Goal: Information Seeking & Learning: Learn about a topic

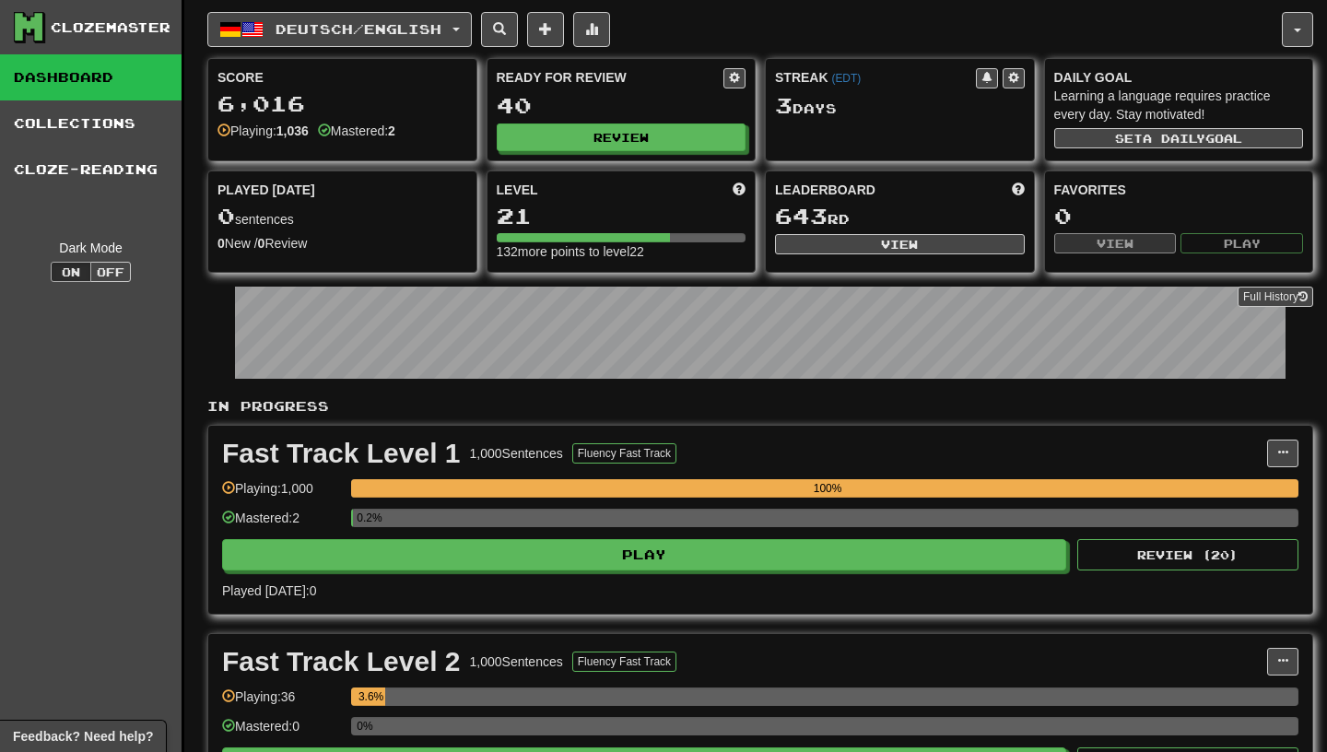
click at [668, 538] on div "0.2%" at bounding box center [825, 524] width 948 height 30
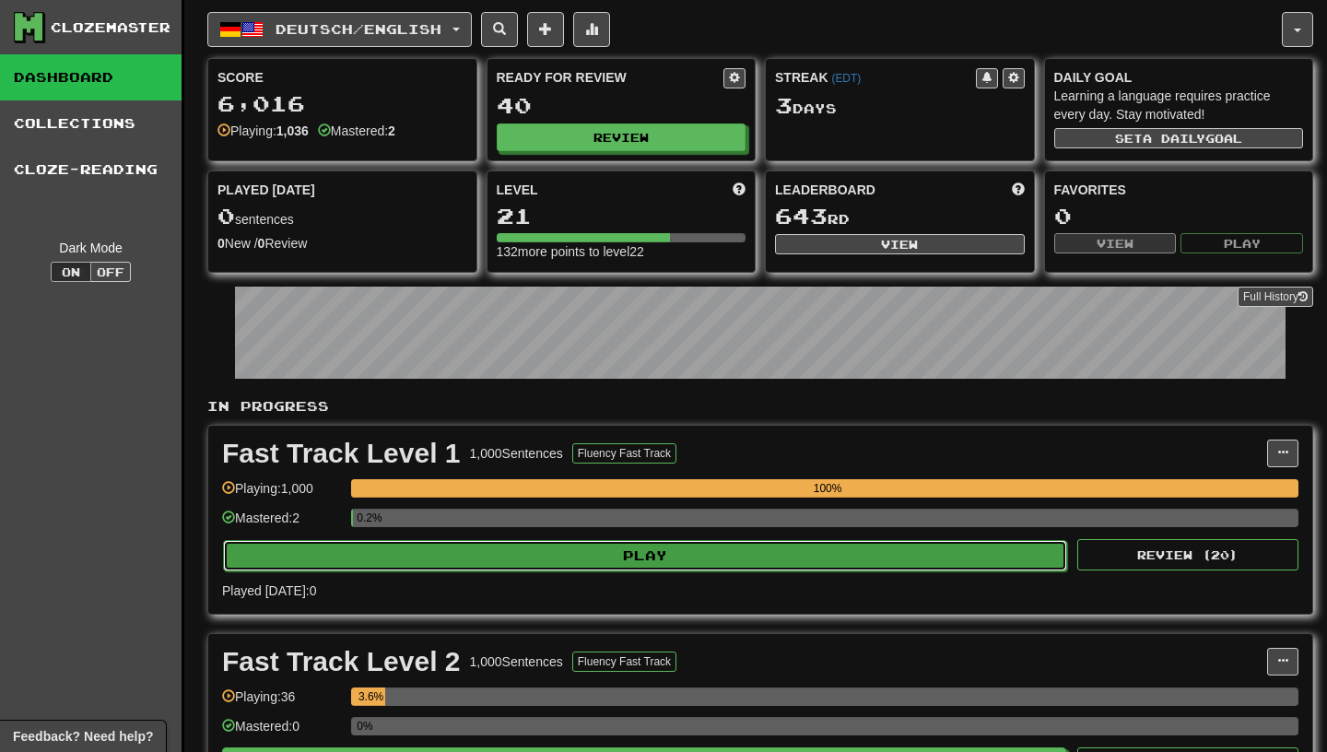
click at [665, 556] on button "Play" at bounding box center [645, 555] width 844 height 31
select select "**"
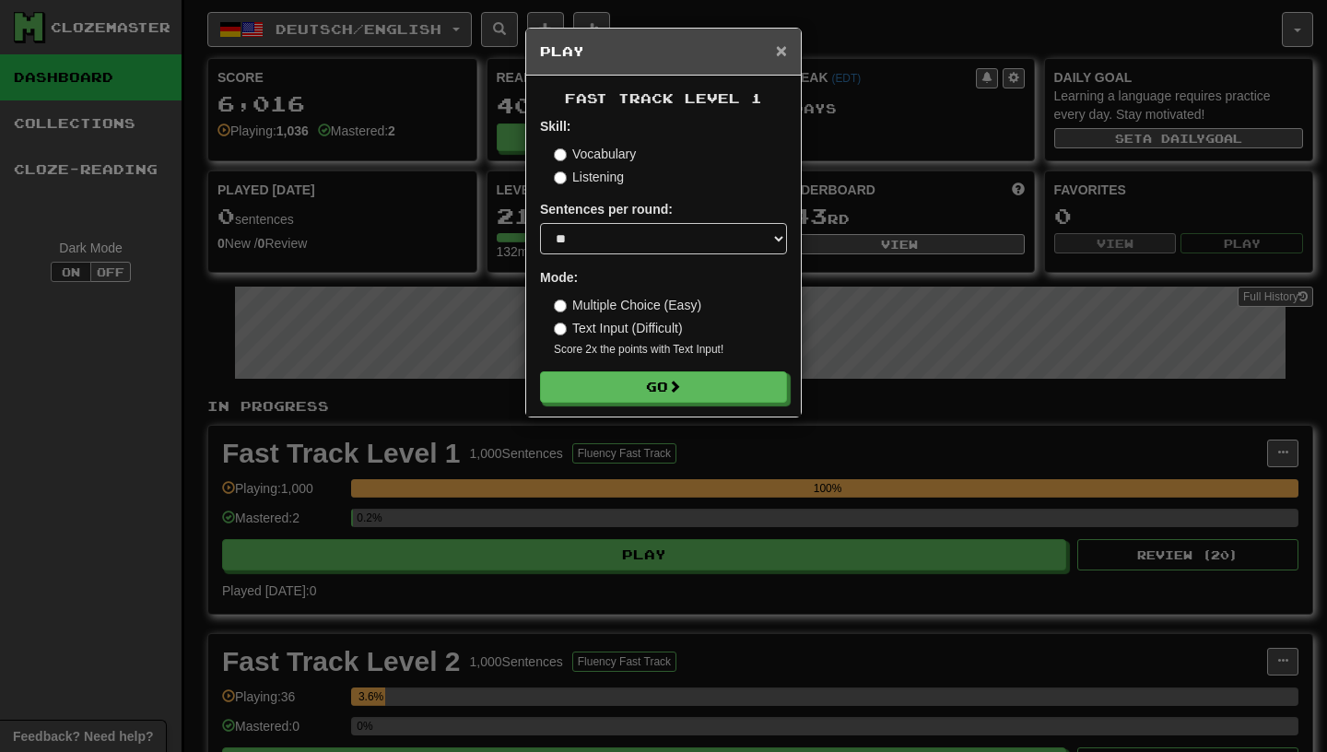
click at [776, 55] on span "×" at bounding box center [781, 50] width 11 height 21
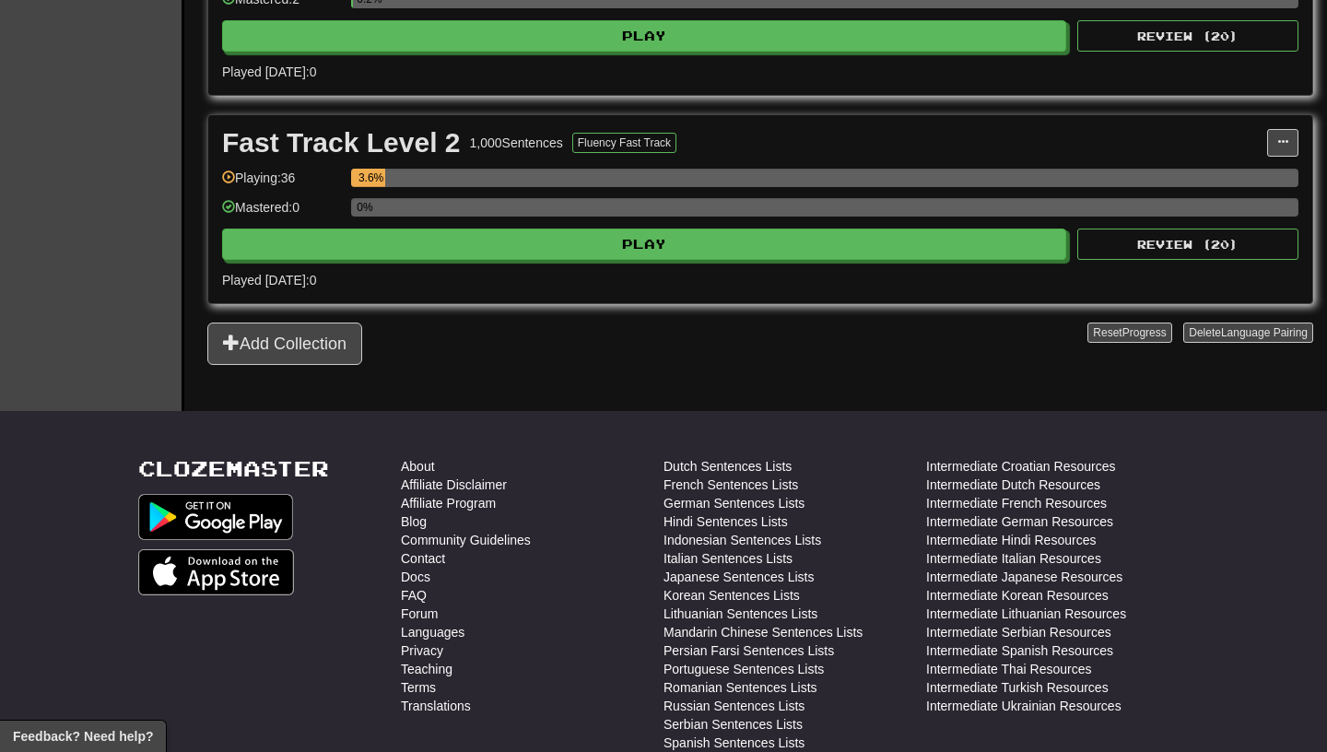
scroll to position [520, 0]
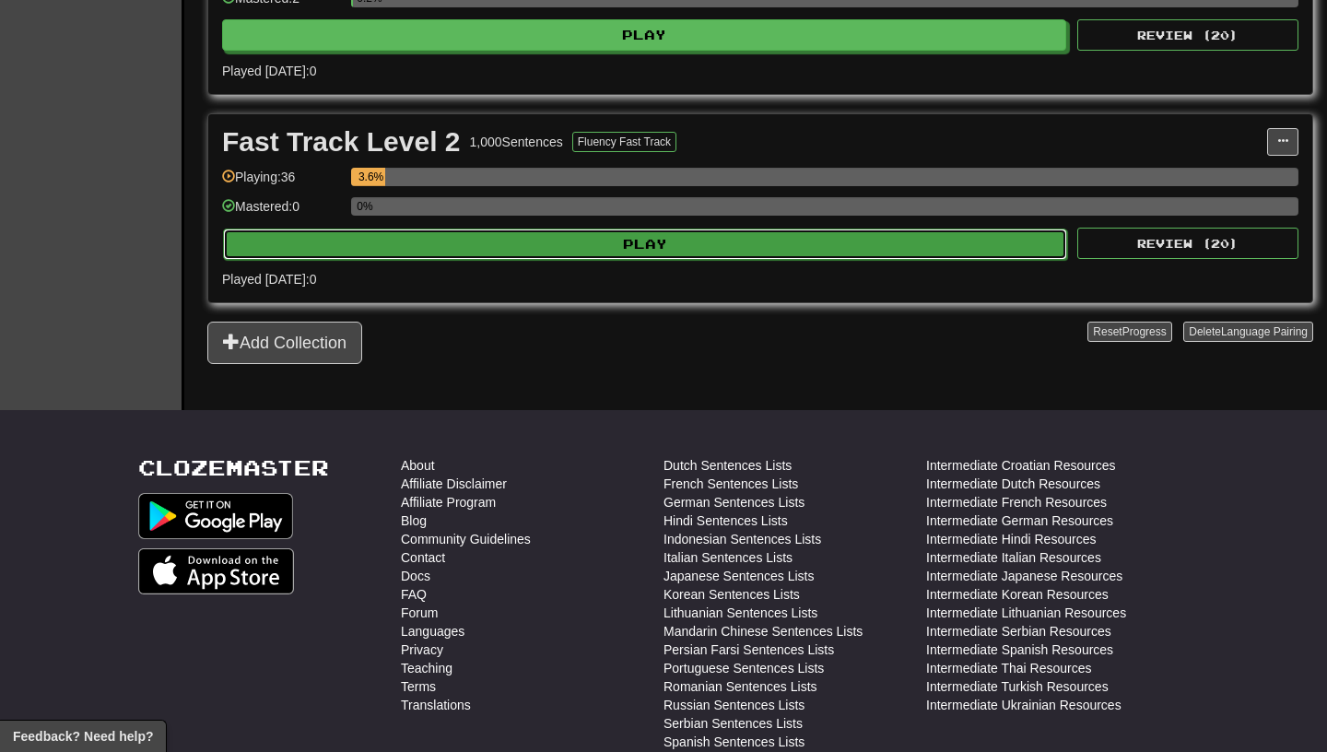
click at [628, 246] on button "Play" at bounding box center [645, 244] width 844 height 31
select select "**"
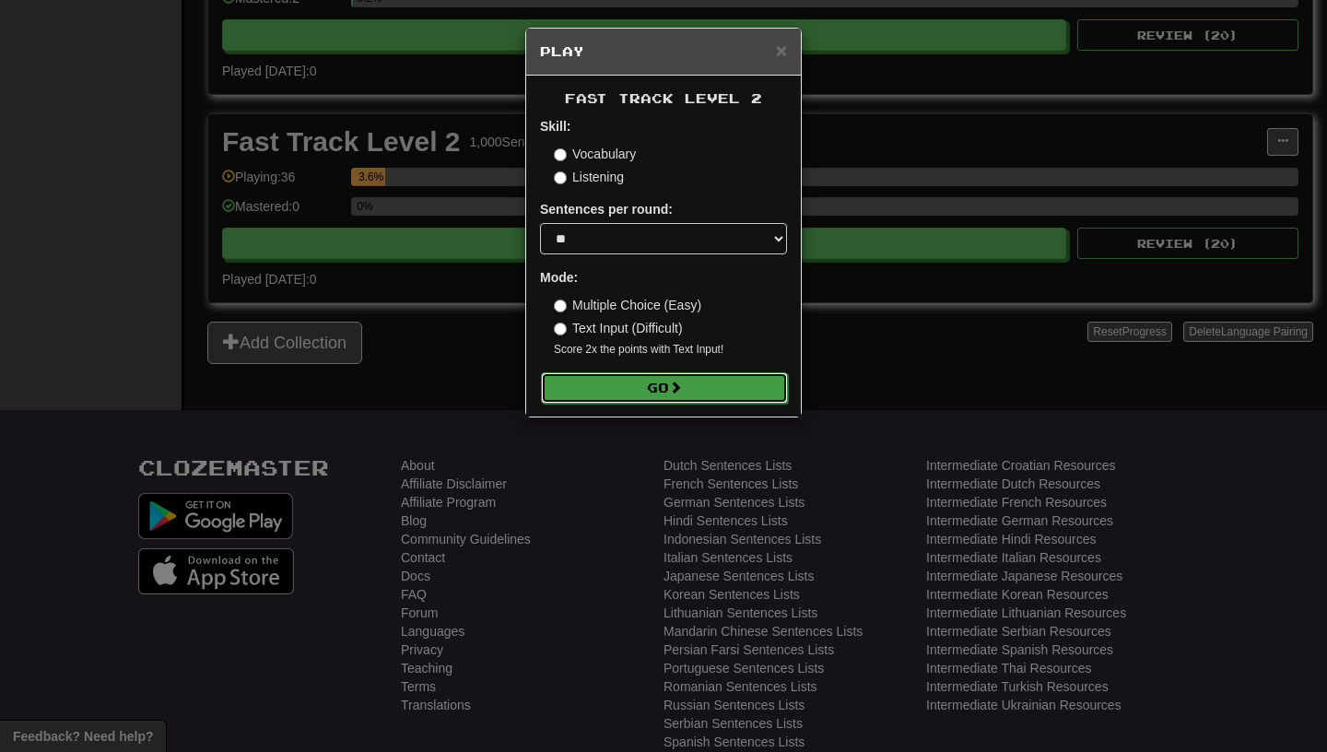
click at [666, 395] on button "Go" at bounding box center [664, 387] width 247 height 31
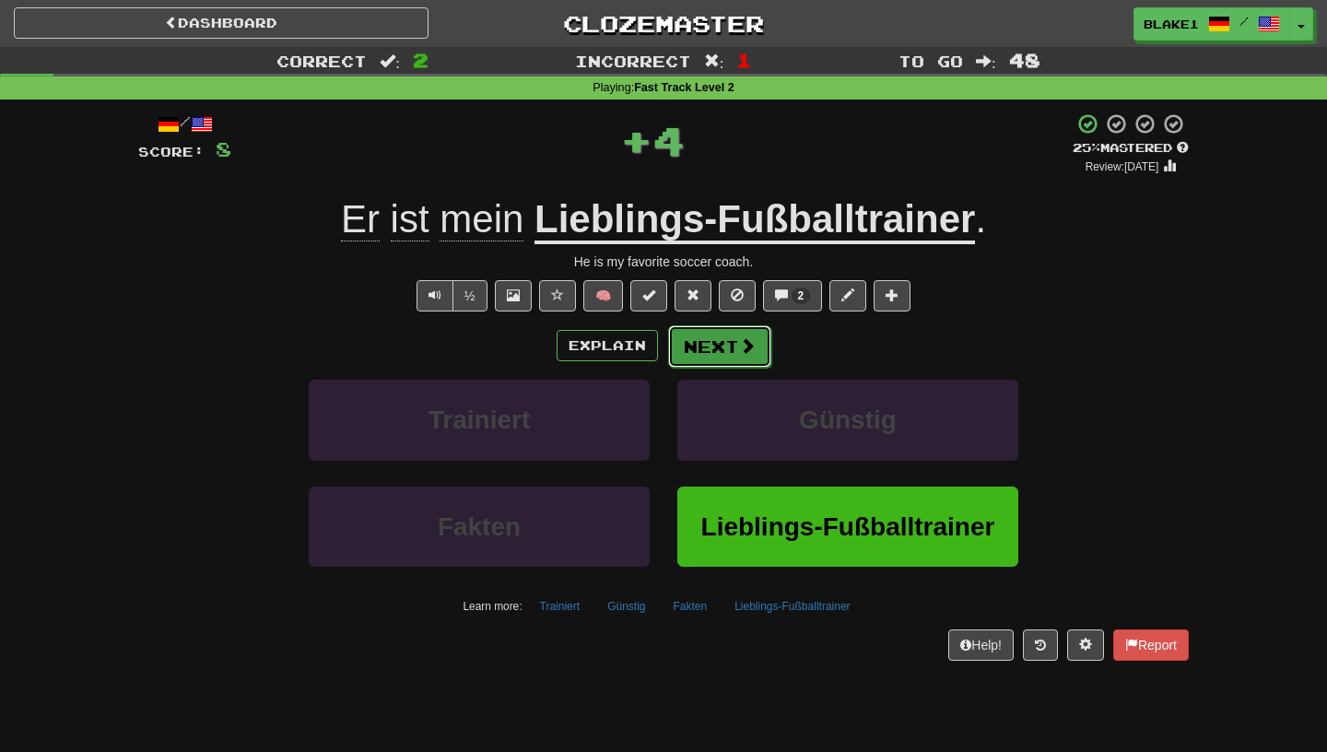
click at [710, 333] on button "Next" at bounding box center [719, 346] width 103 height 42
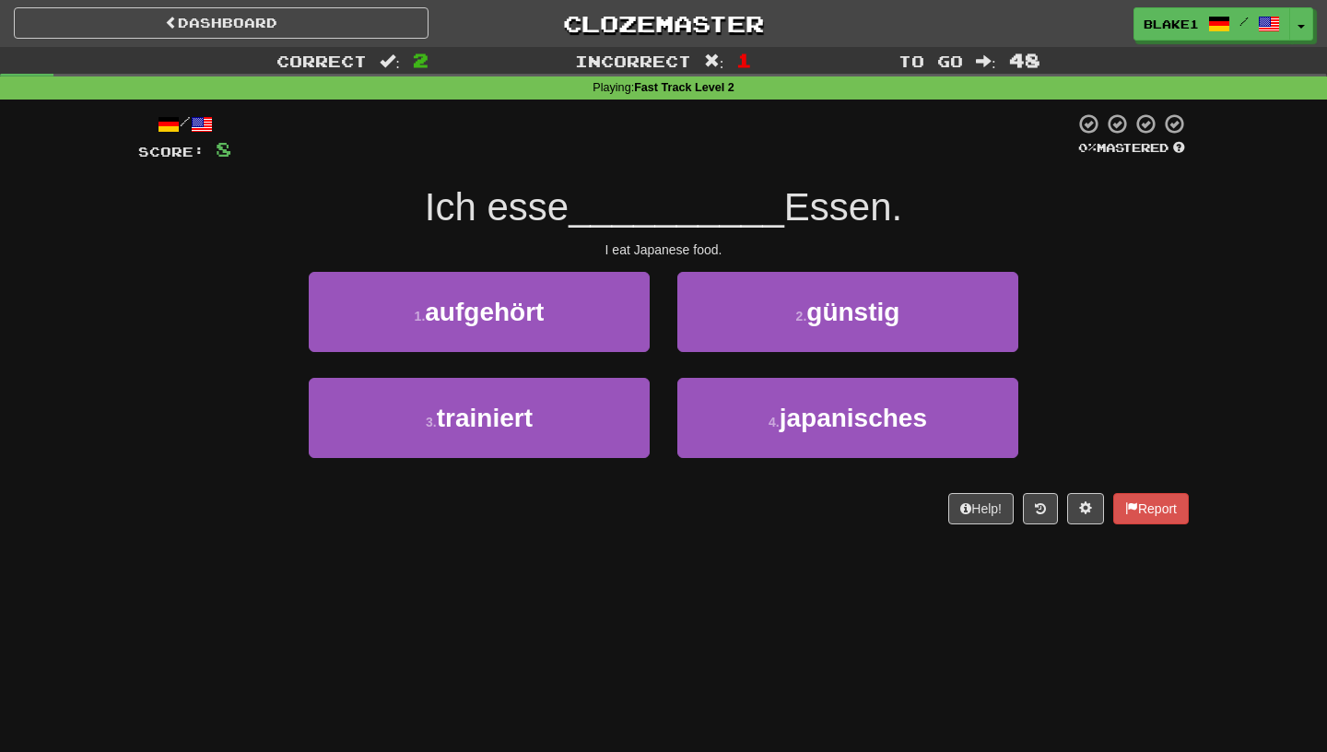
click at [733, 377] on div "2 . günstig" at bounding box center [848, 325] width 369 height 106
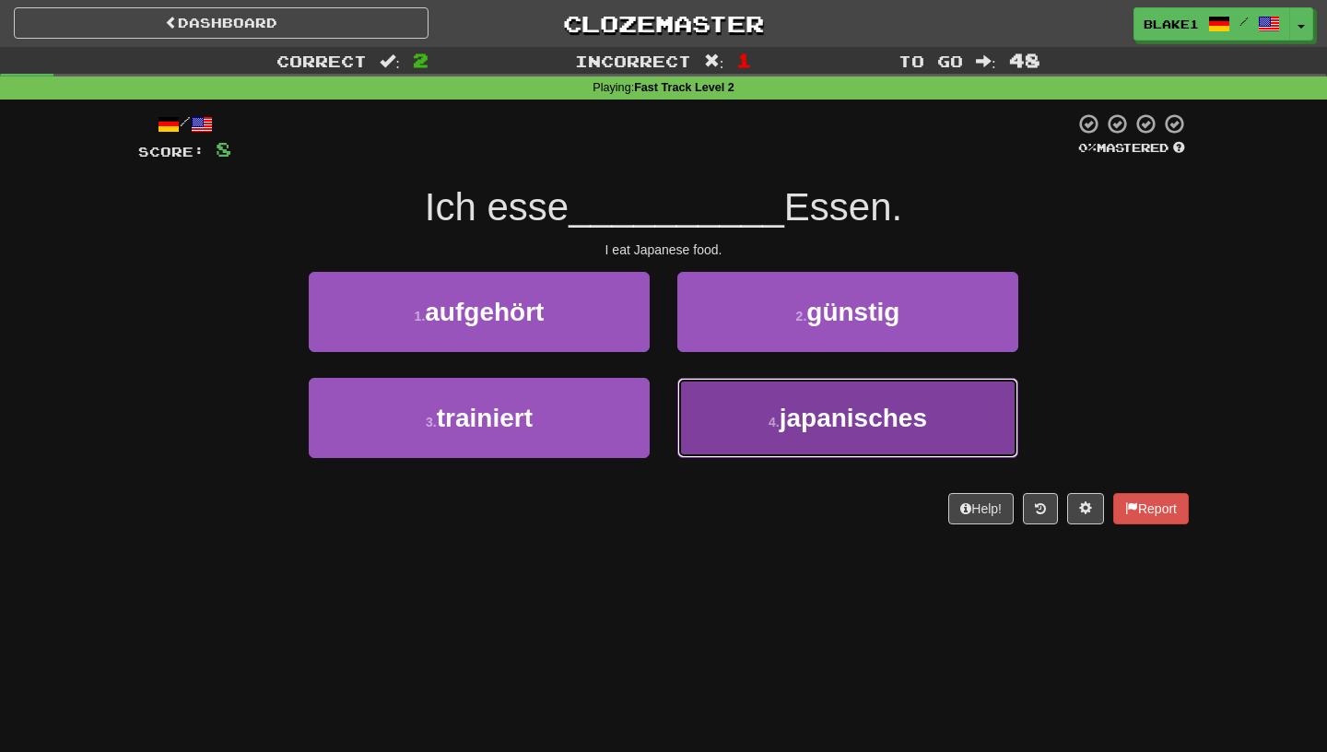
click at [751, 430] on button "4 . [DEMOGRAPHIC_DATA]" at bounding box center [848, 418] width 341 height 80
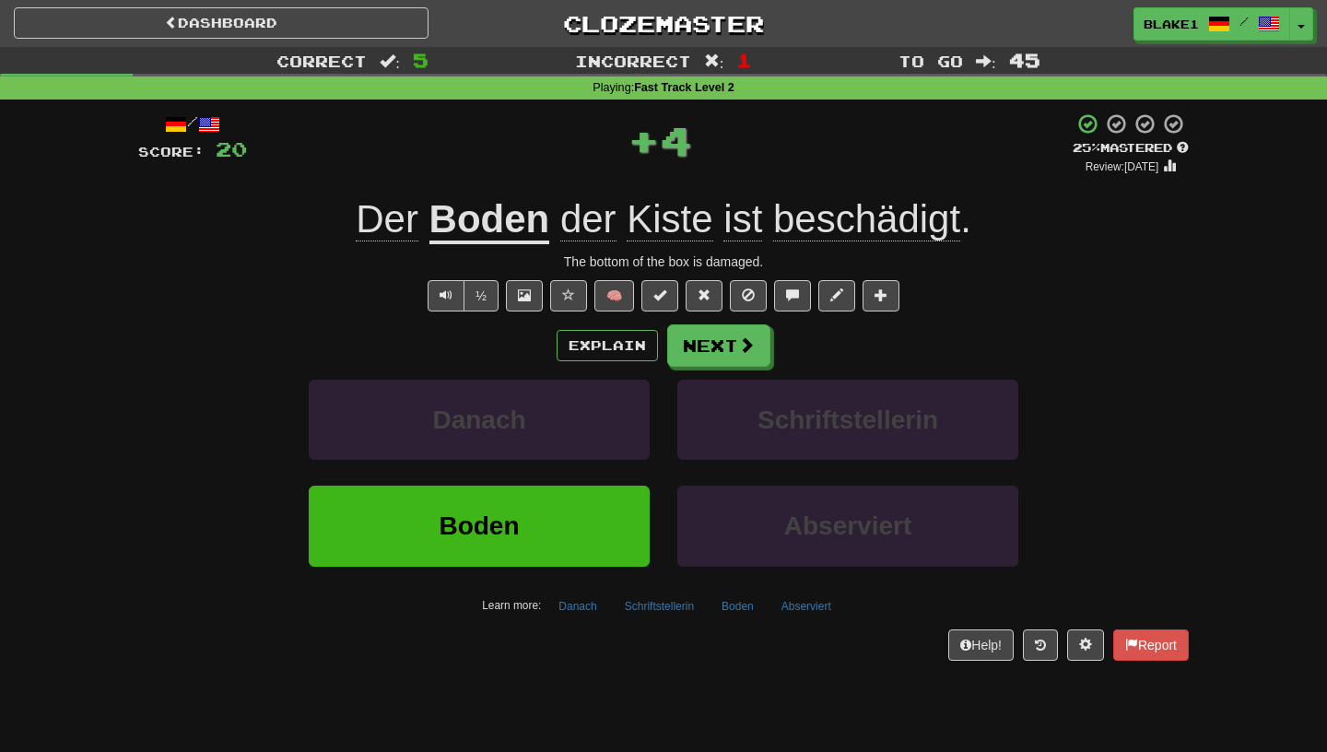
click at [655, 216] on span "Kiste" at bounding box center [670, 219] width 86 height 44
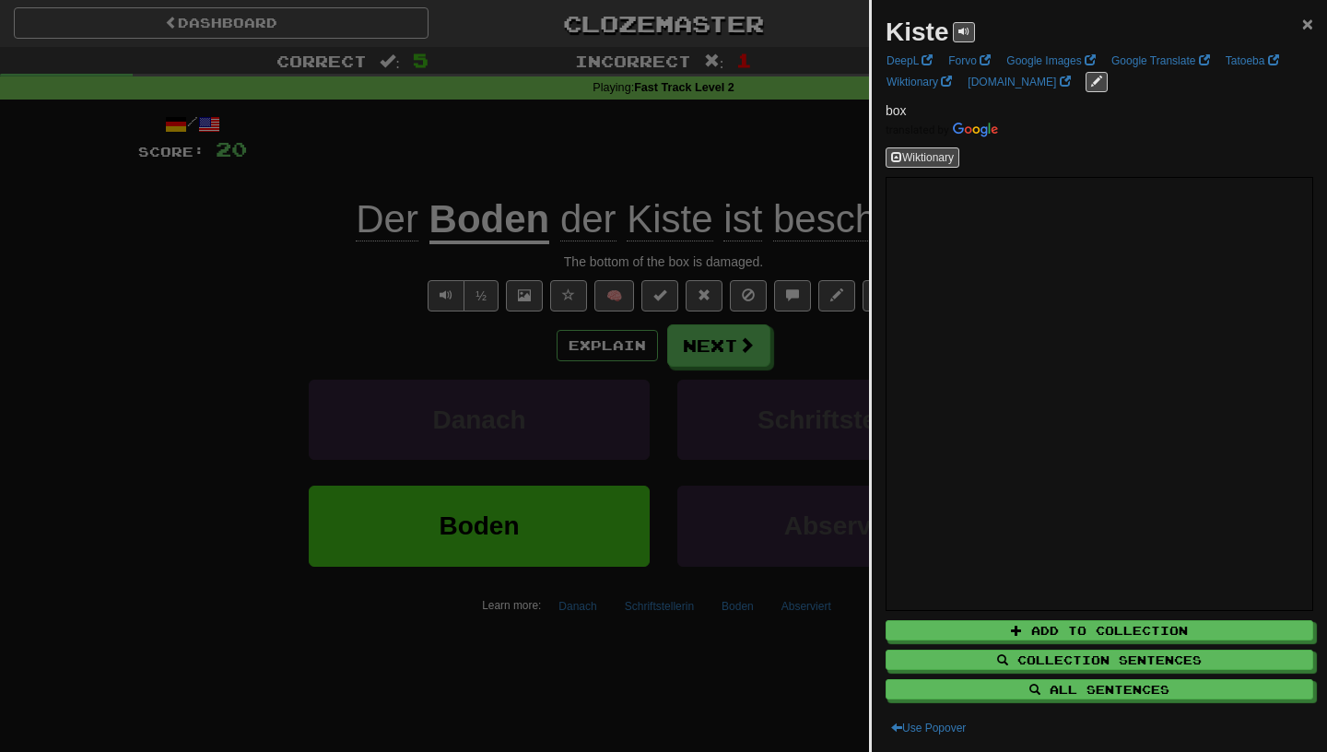
click at [1305, 22] on span "×" at bounding box center [1307, 23] width 11 height 21
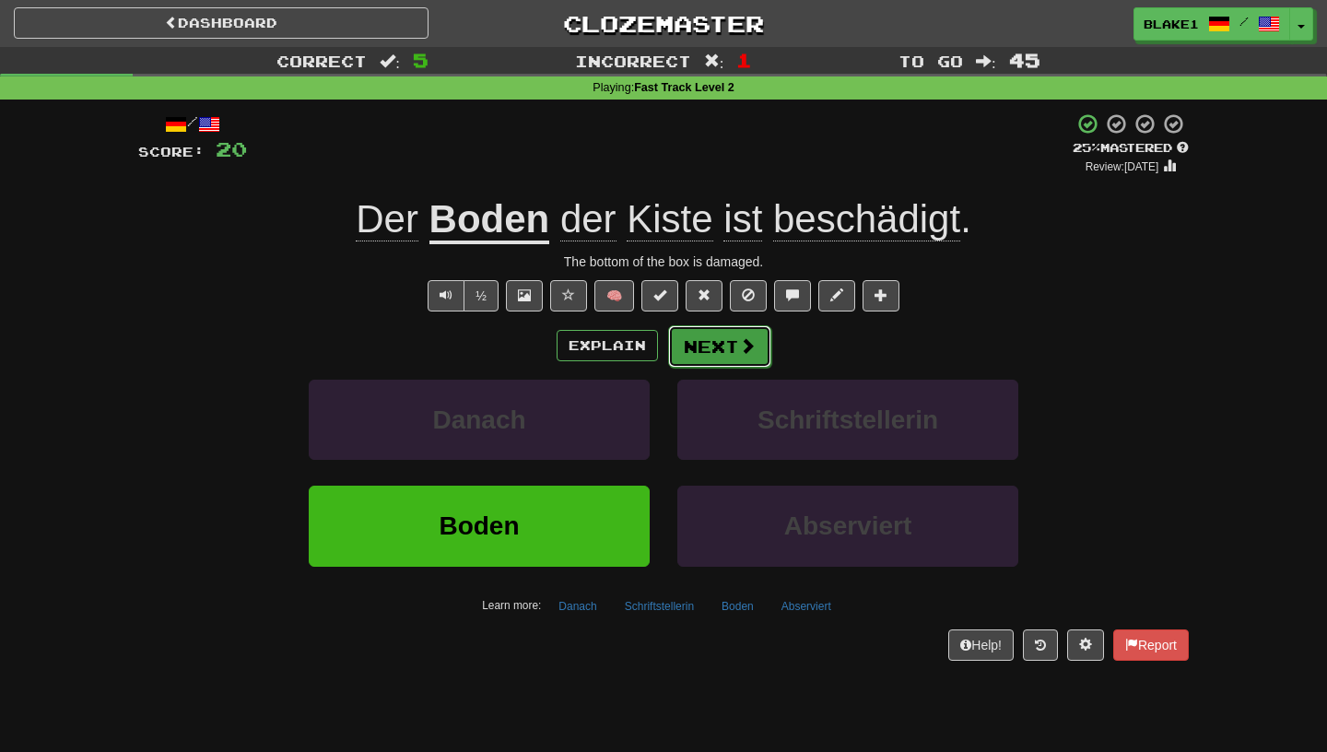
click at [715, 339] on button "Next" at bounding box center [719, 346] width 103 height 42
